Goal: Check status: Check status

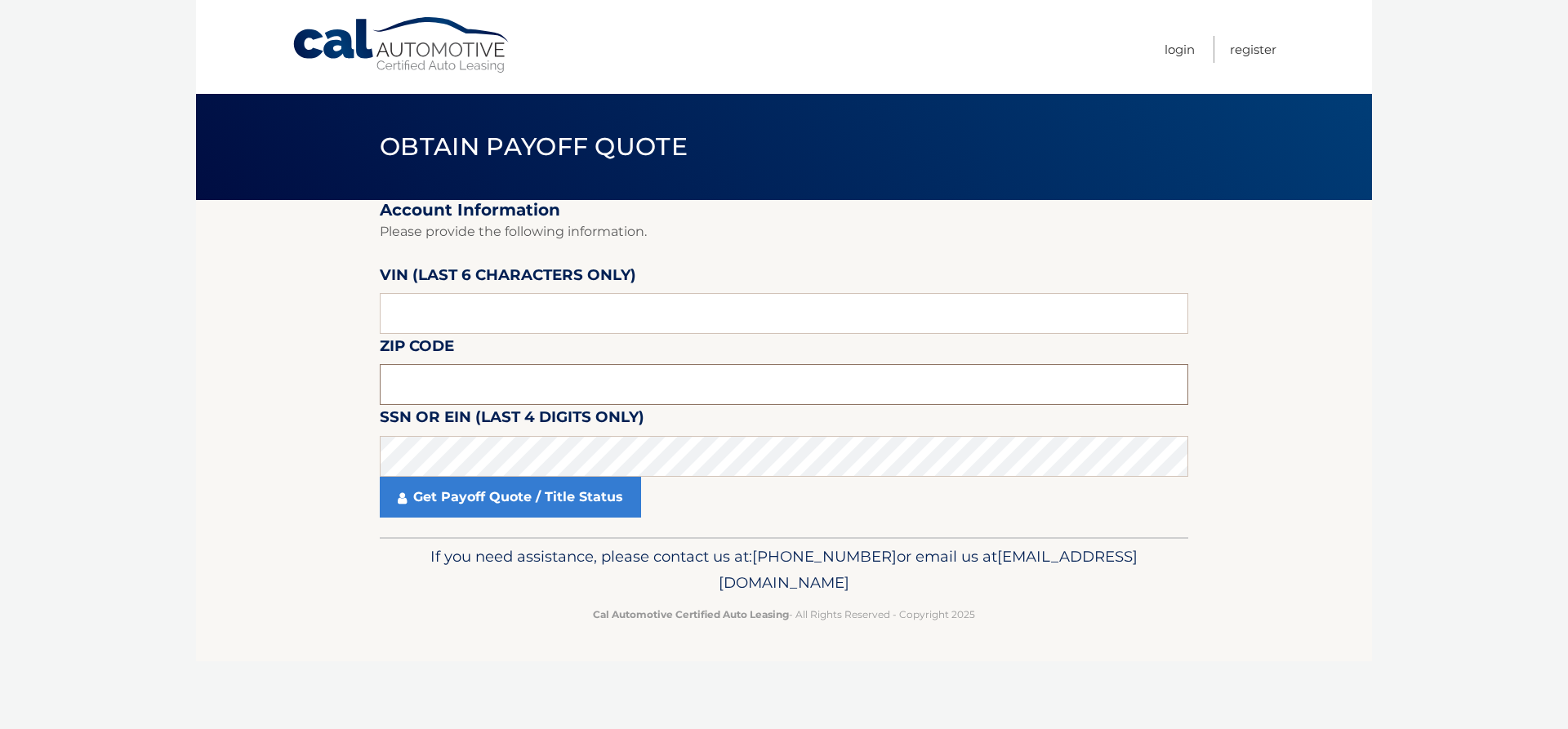
click at [561, 391] on input "text" at bounding box center [784, 385] width 808 height 41
type input "07066"
click at [493, 322] on input "text" at bounding box center [784, 313] width 808 height 41
type input "218844"
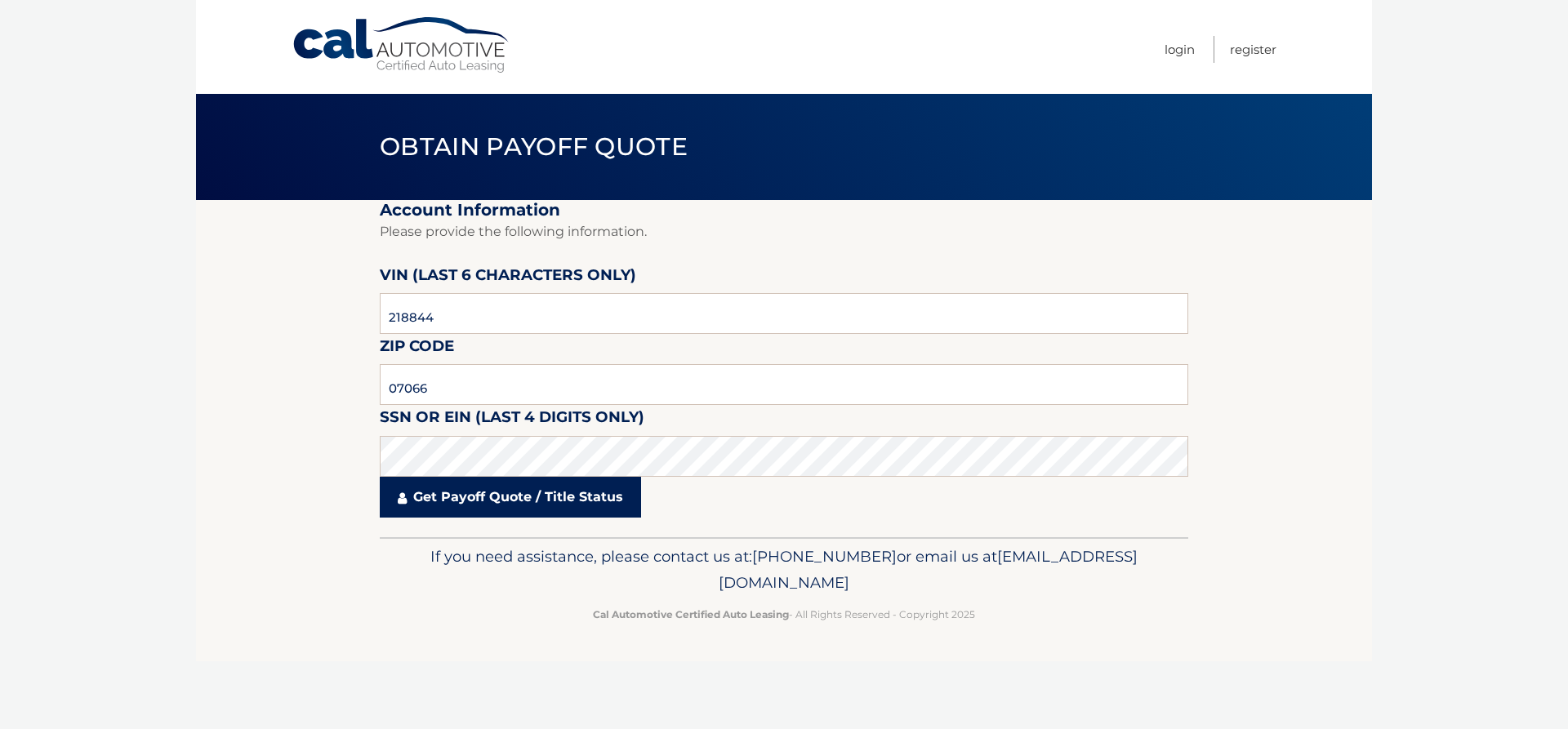
click at [486, 504] on link "Get Payoff Quote / Title Status" at bounding box center [511, 497] width 261 height 41
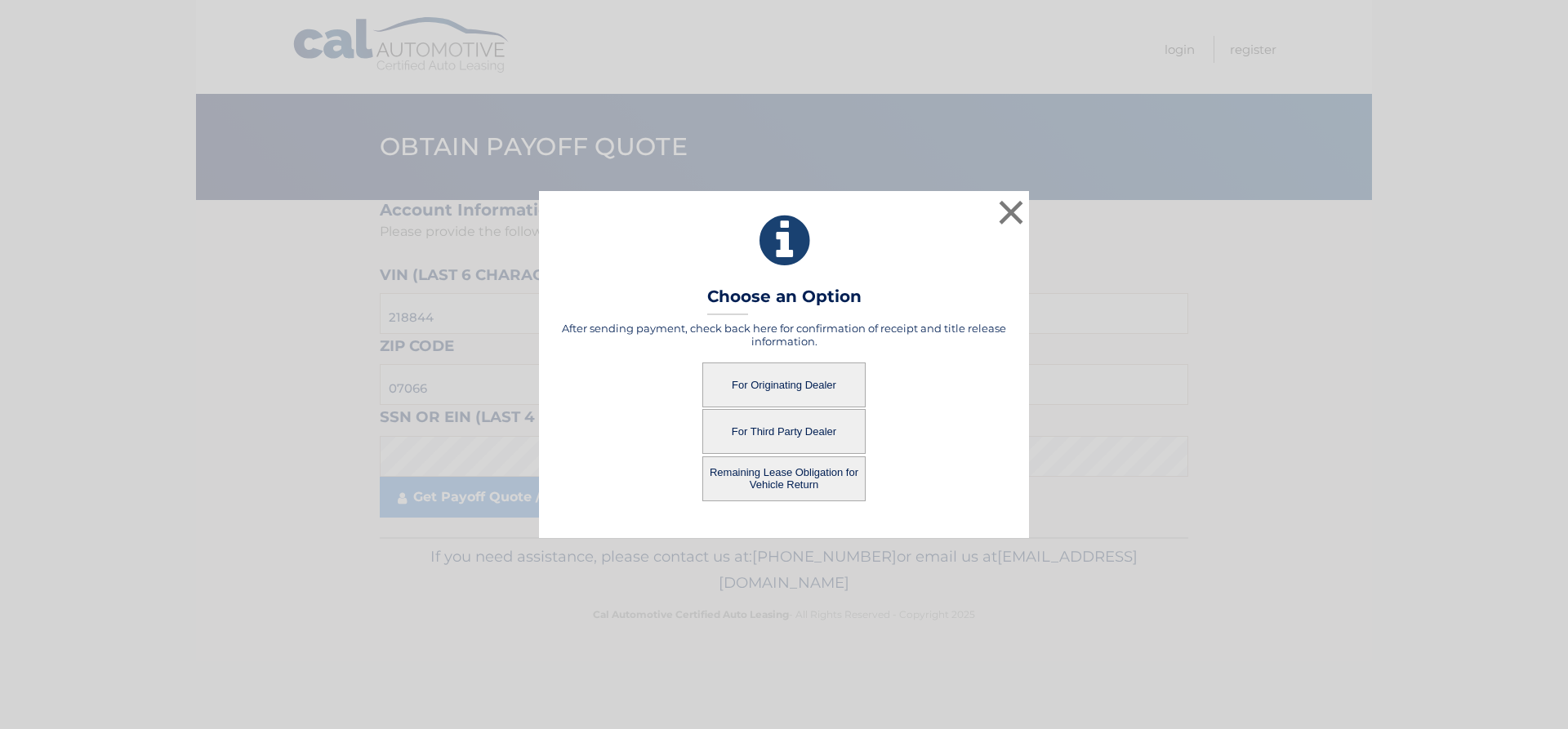
click at [766, 372] on button "For Originating Dealer" at bounding box center [784, 385] width 163 height 45
